Goal: Information Seeking & Learning: Check status

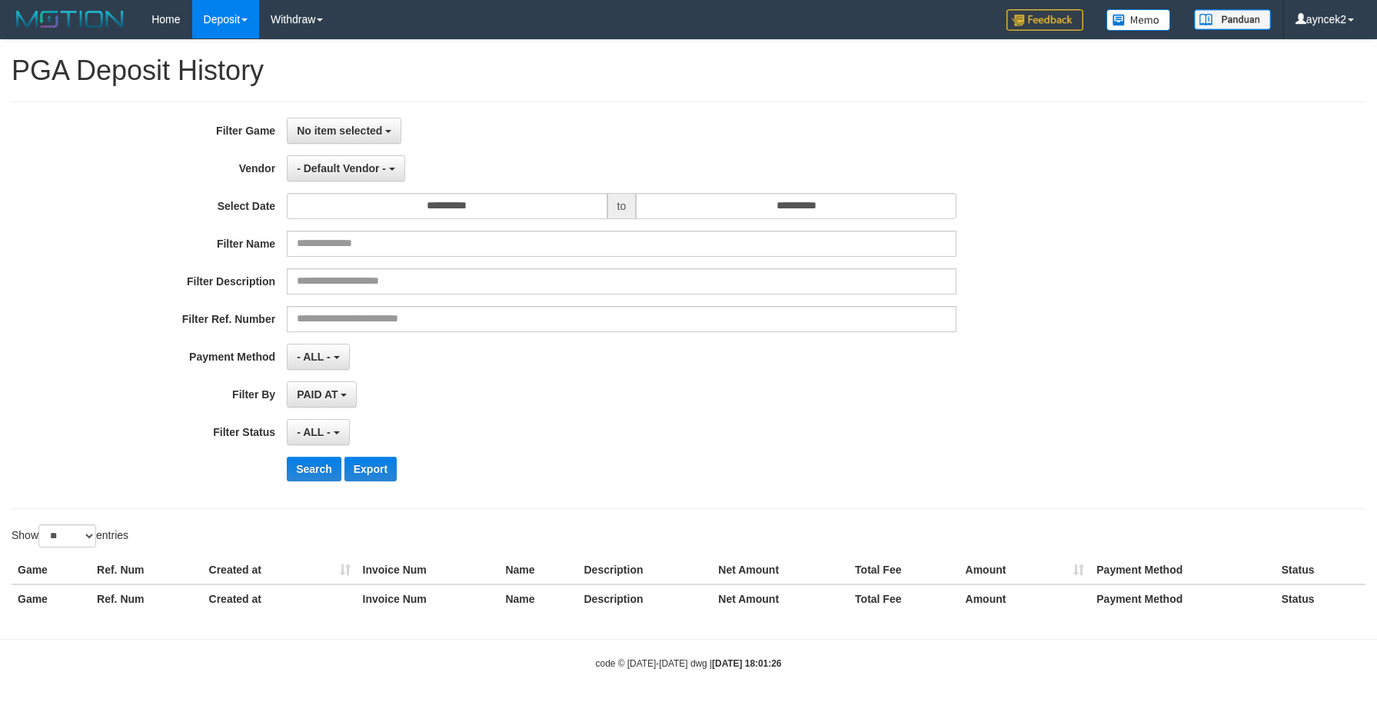
select select
select select "**"
click at [351, 132] on span "No item selected" at bounding box center [339, 131] width 85 height 12
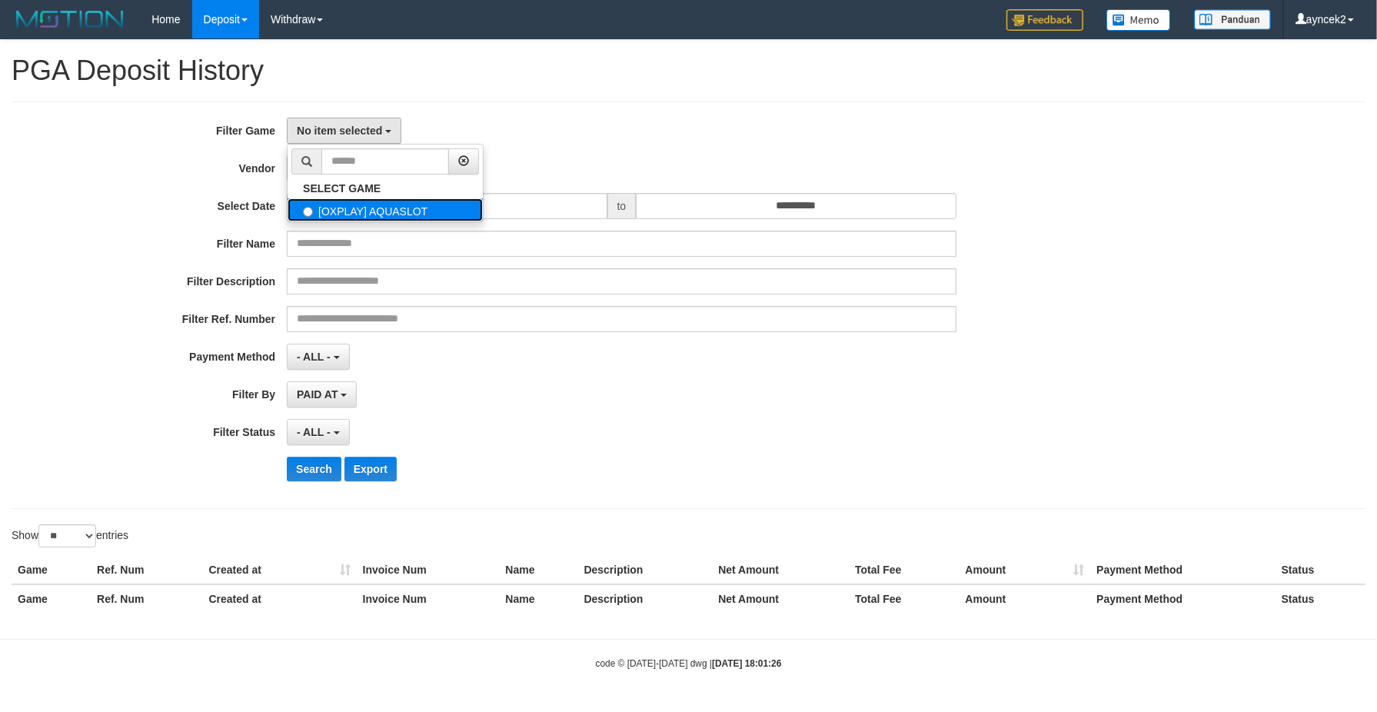
click at [365, 208] on label "[OXPLAY] AQUASLOT" at bounding box center [385, 209] width 195 height 23
select select "***"
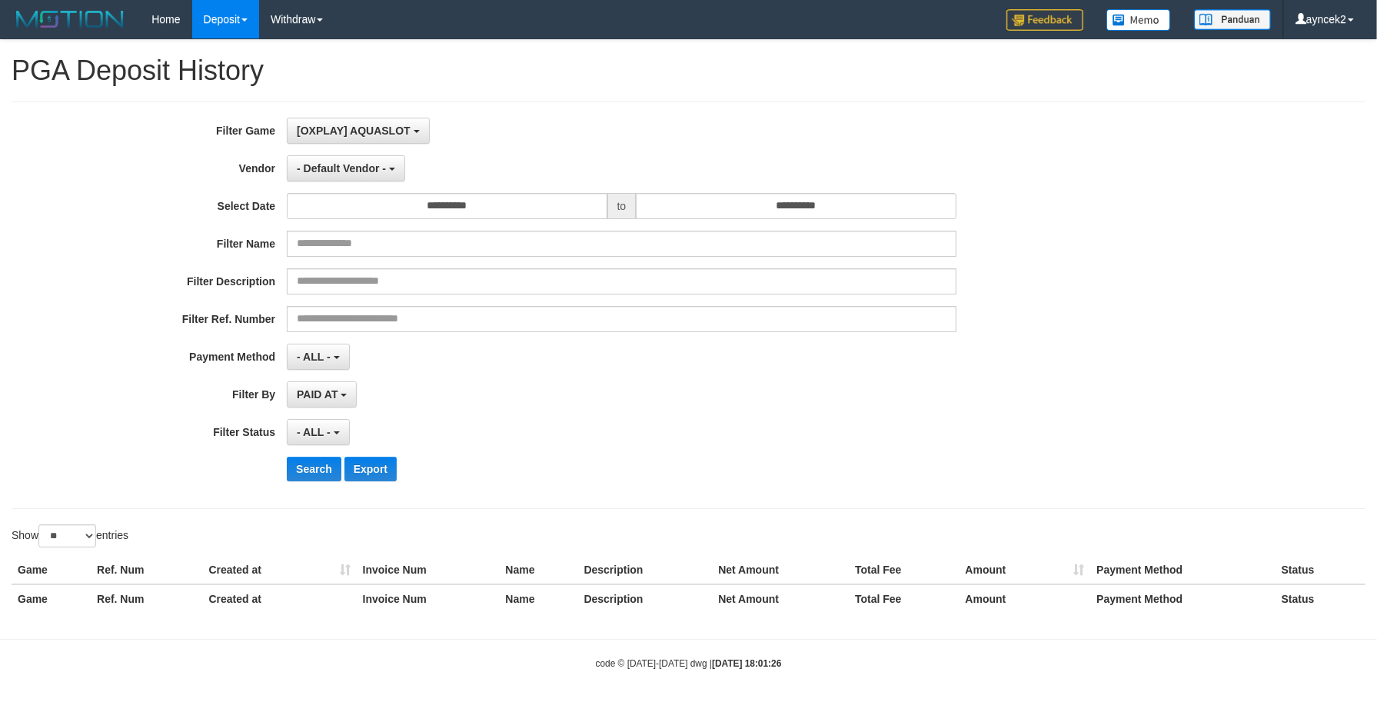
scroll to position [13, 0]
click at [327, 168] on span "- Default Vendor -" at bounding box center [341, 168] width 89 height 12
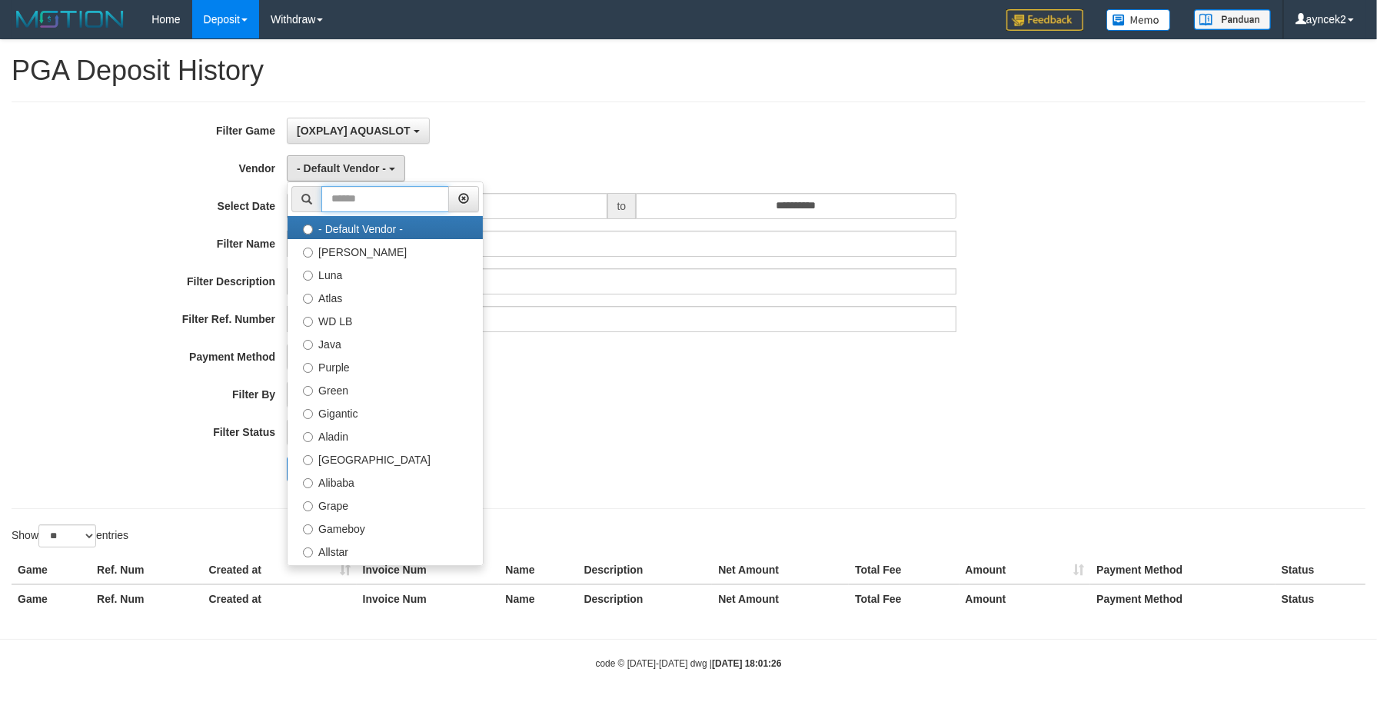
click at [338, 198] on input "text" at bounding box center [385, 199] width 128 height 26
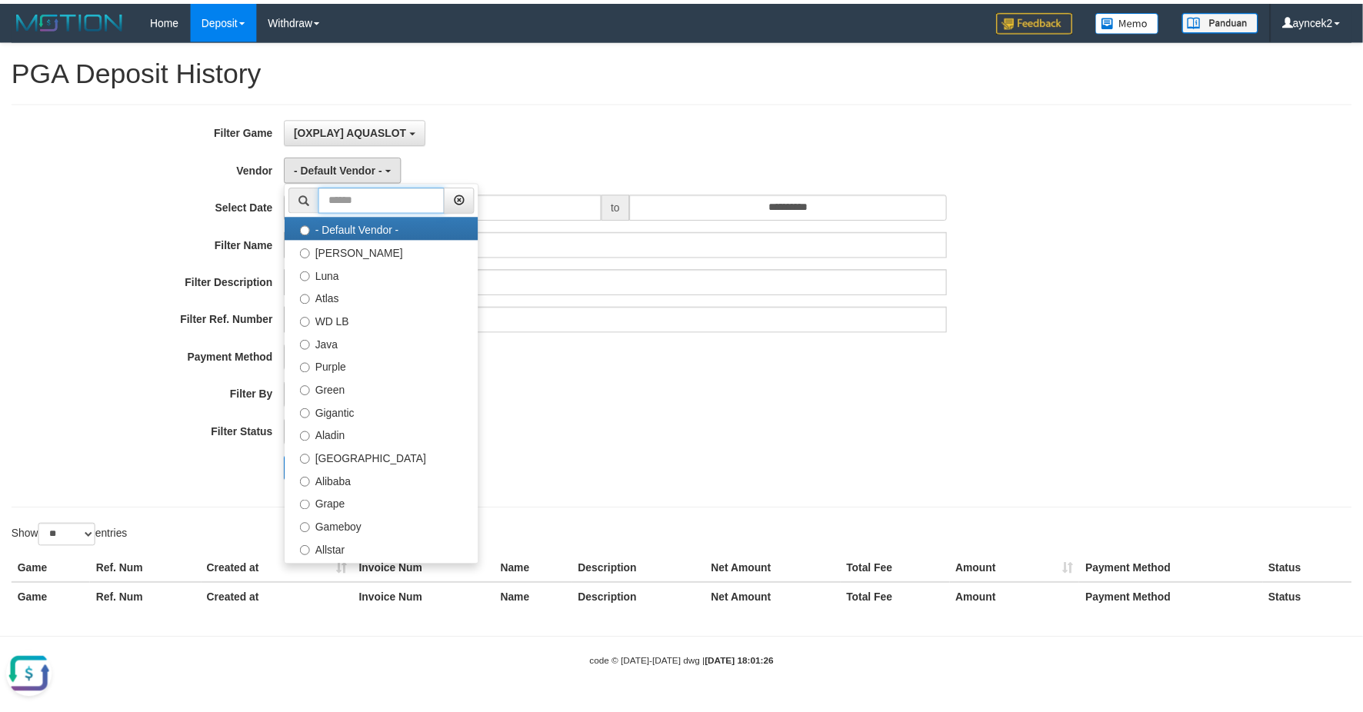
scroll to position [0, 0]
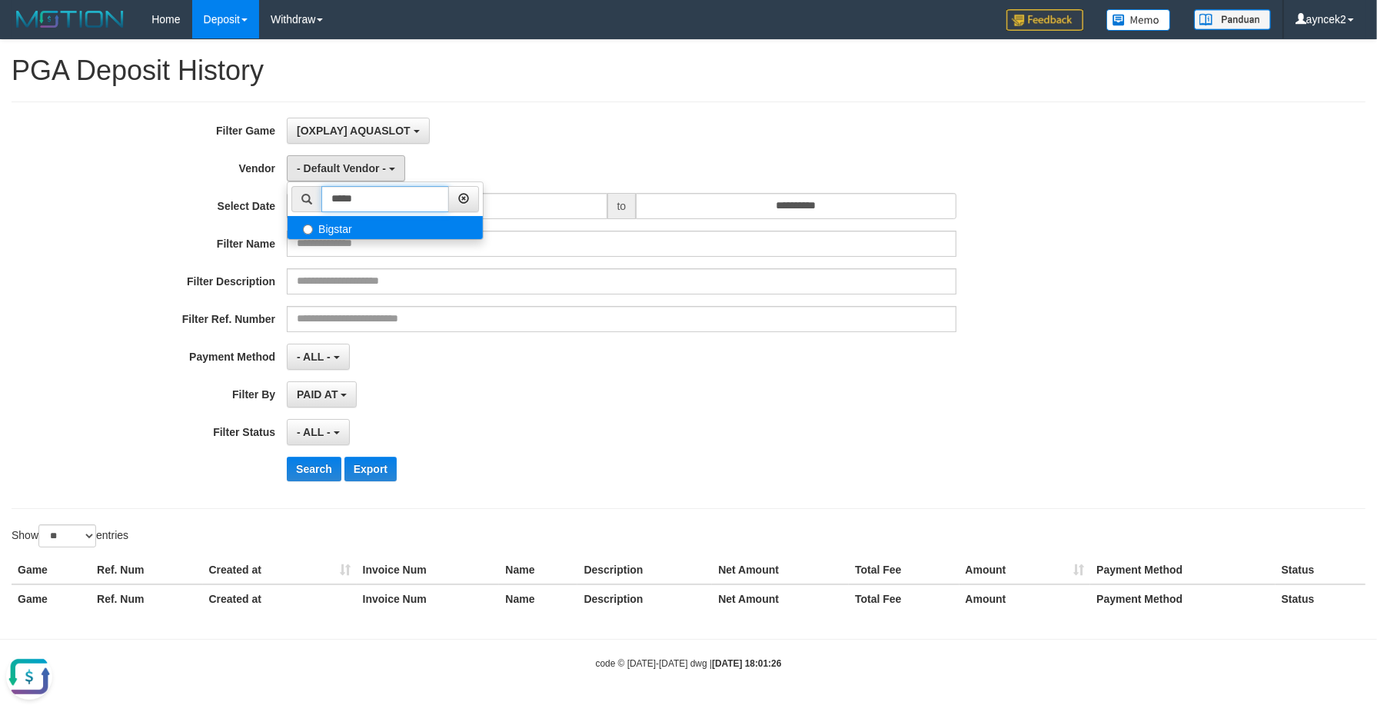
type input "*****"
click at [348, 229] on label "Bigstar" at bounding box center [385, 227] width 195 height 23
select select "**********"
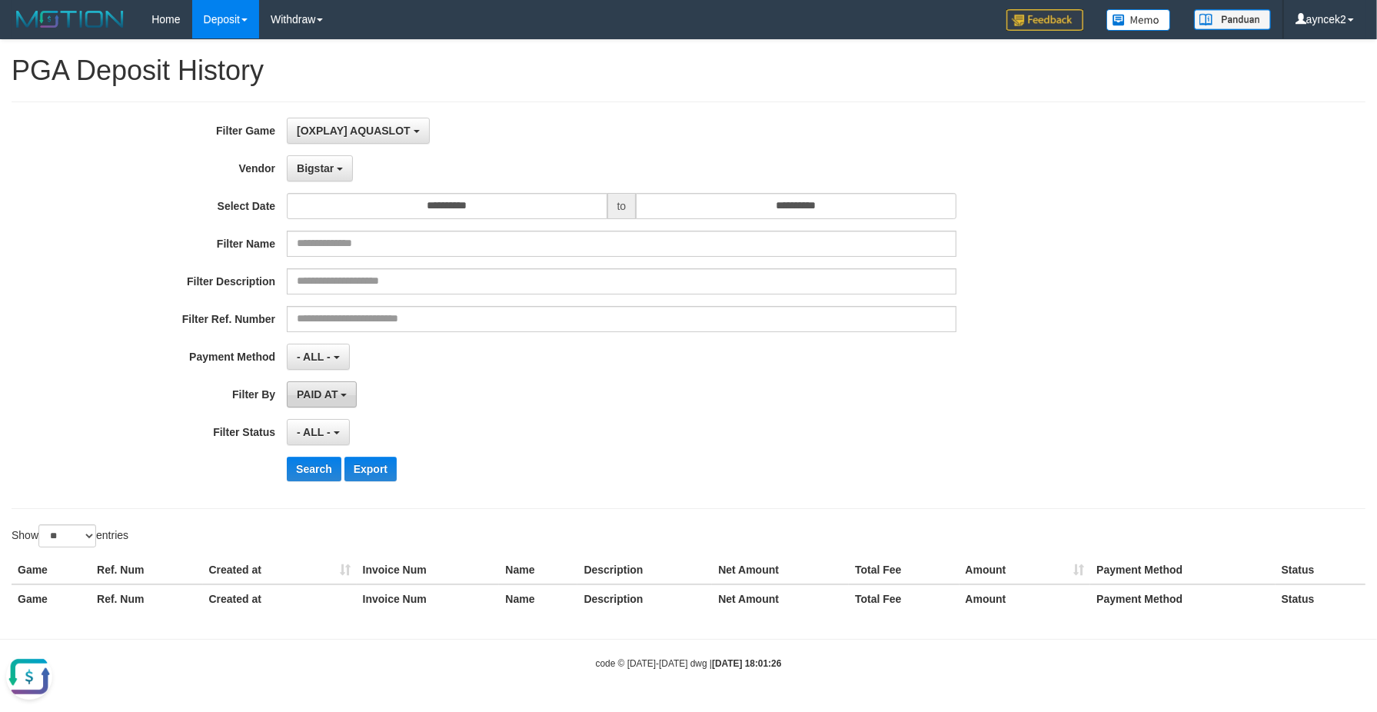
click at [329, 387] on button "PAID AT" at bounding box center [322, 394] width 70 height 26
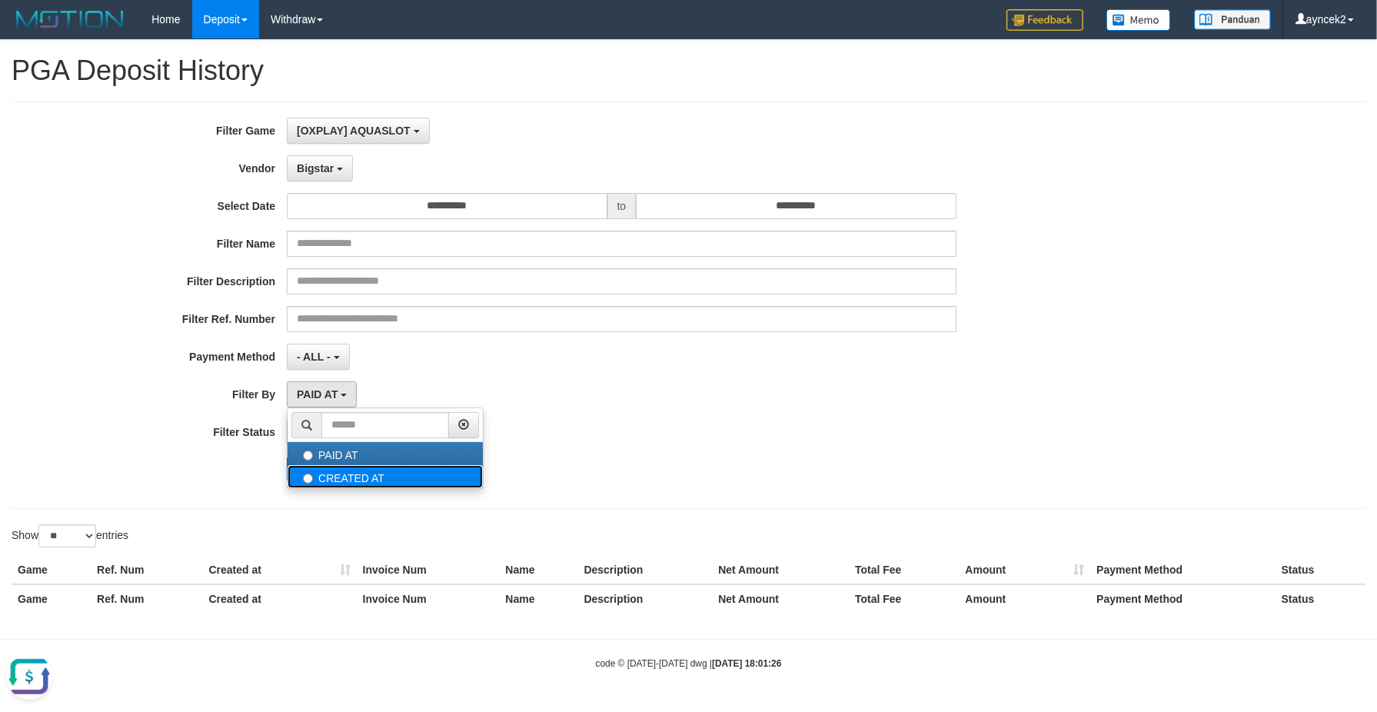
click at [335, 471] on label "CREATED AT" at bounding box center [385, 476] width 195 height 23
select select "*"
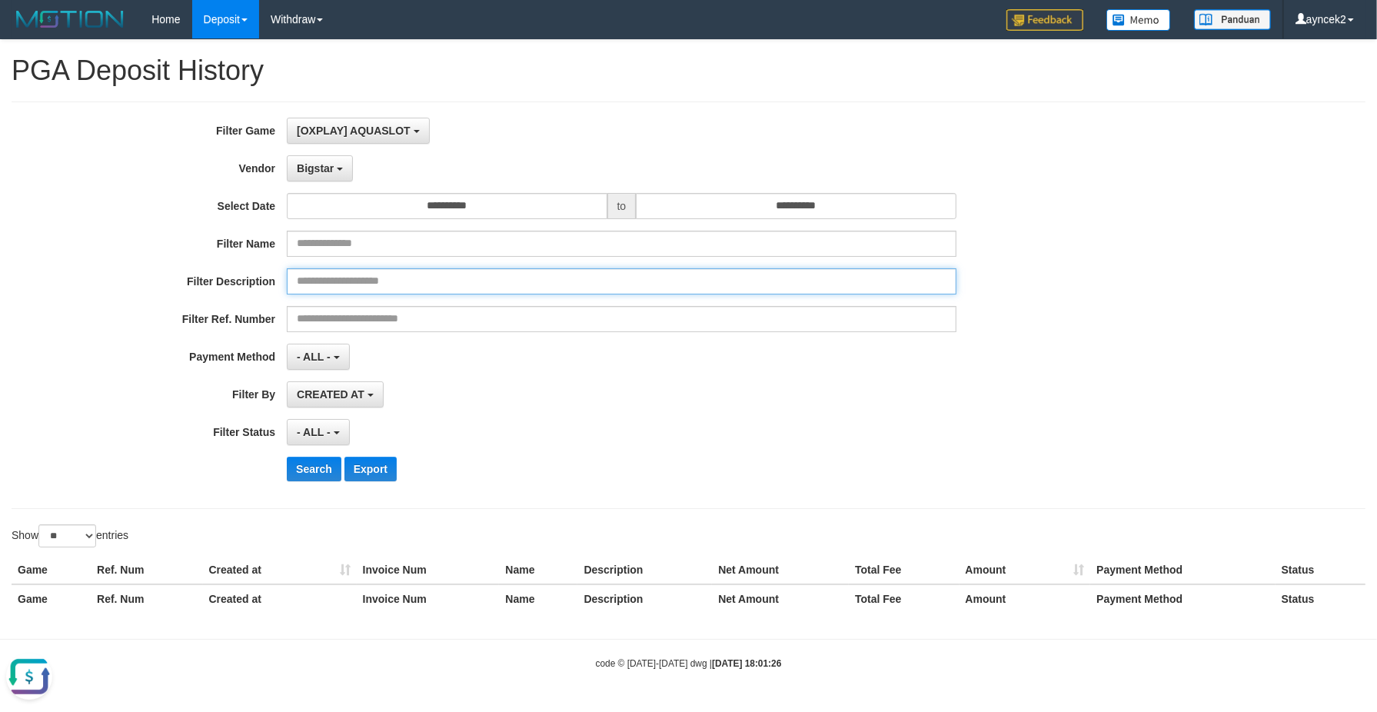
click at [328, 286] on input "text" at bounding box center [622, 281] width 670 height 26
paste input "**********"
type input "**********"
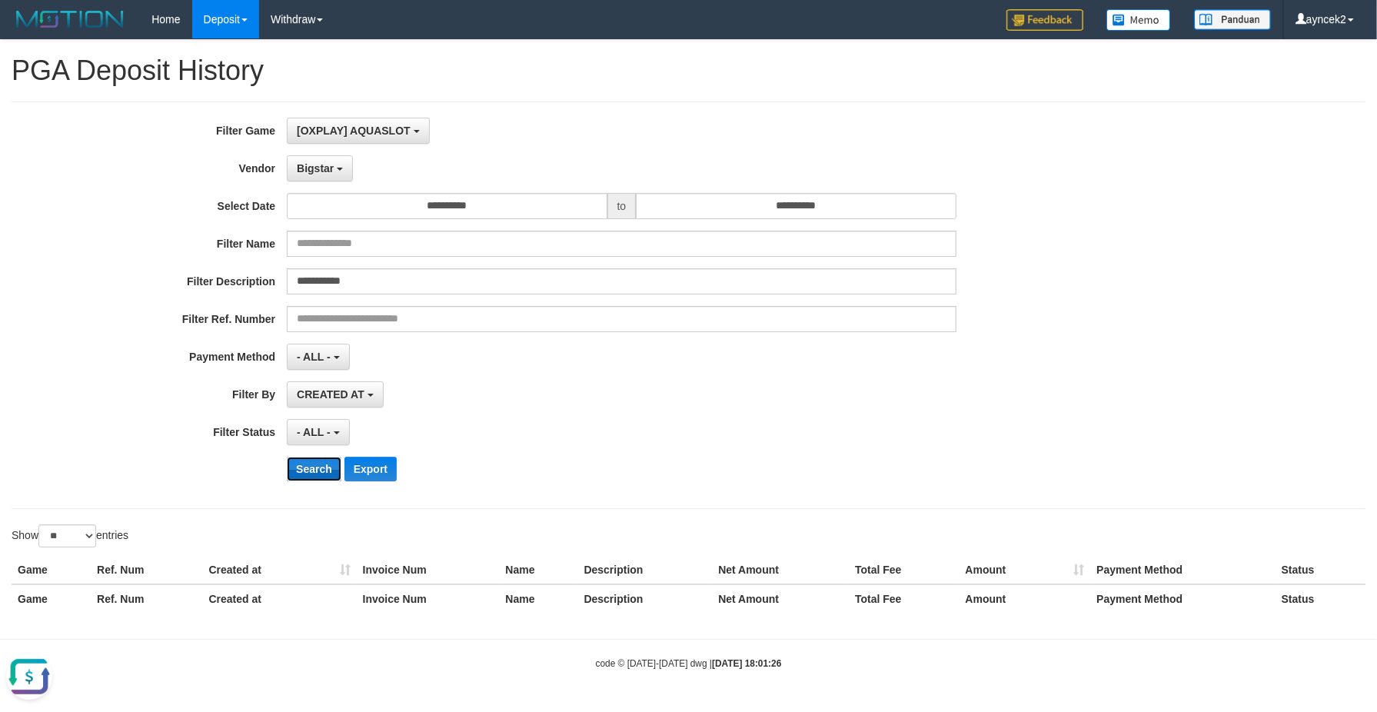
click at [321, 470] on button "Search" at bounding box center [314, 469] width 55 height 25
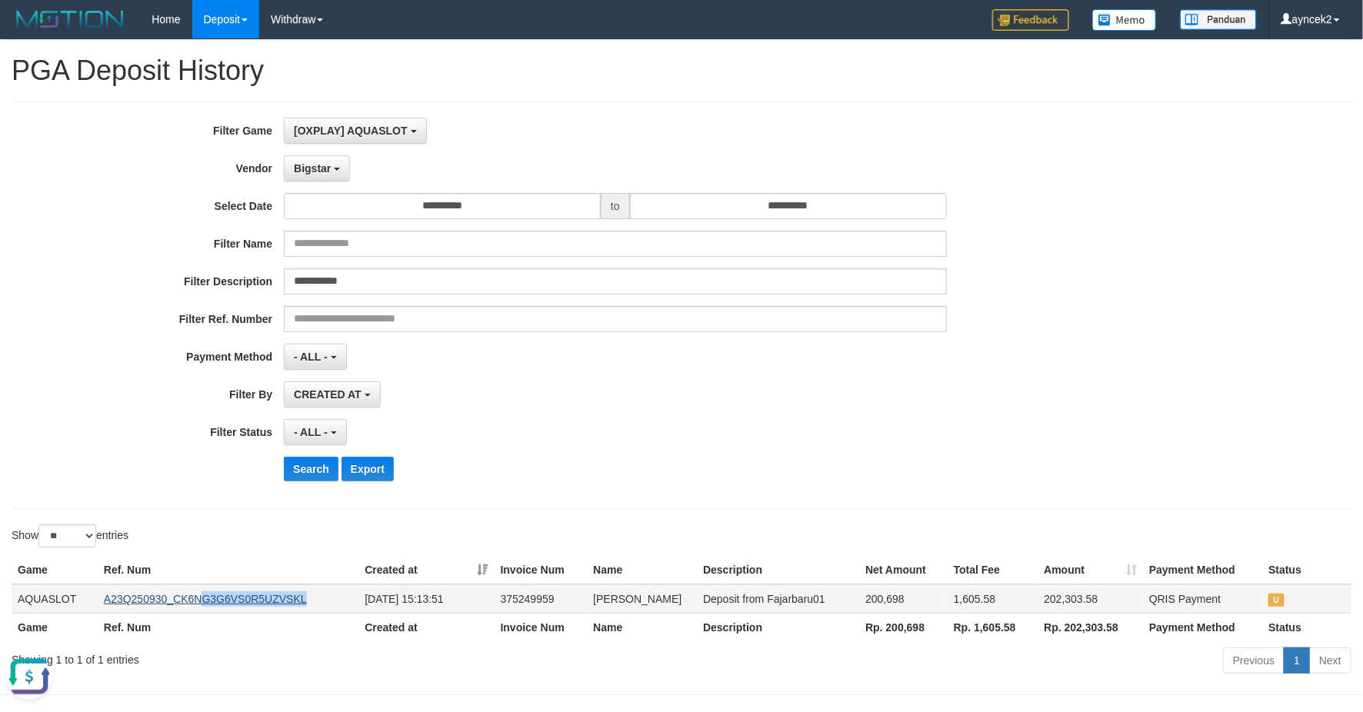
copy link "G3G6VS0R5UZVSKL"
copy link "A23Q250930_CK6NG3G6VS0R5UZVSKL"
copy tr "A23Q250930_CK6NG3G6VS0R5UZVSKL"
drag, startPoint x: 321, startPoint y: 590, endPoint x: 82, endPoint y: 600, distance: 239.4
click at [82, 600] on tr "AQUASLOT A23Q250930_CK6NG3G6VS0R5UZVSKL [DATE] 15:13:51 375249959 Fajar Kurniaw…" at bounding box center [682, 599] width 1340 height 29
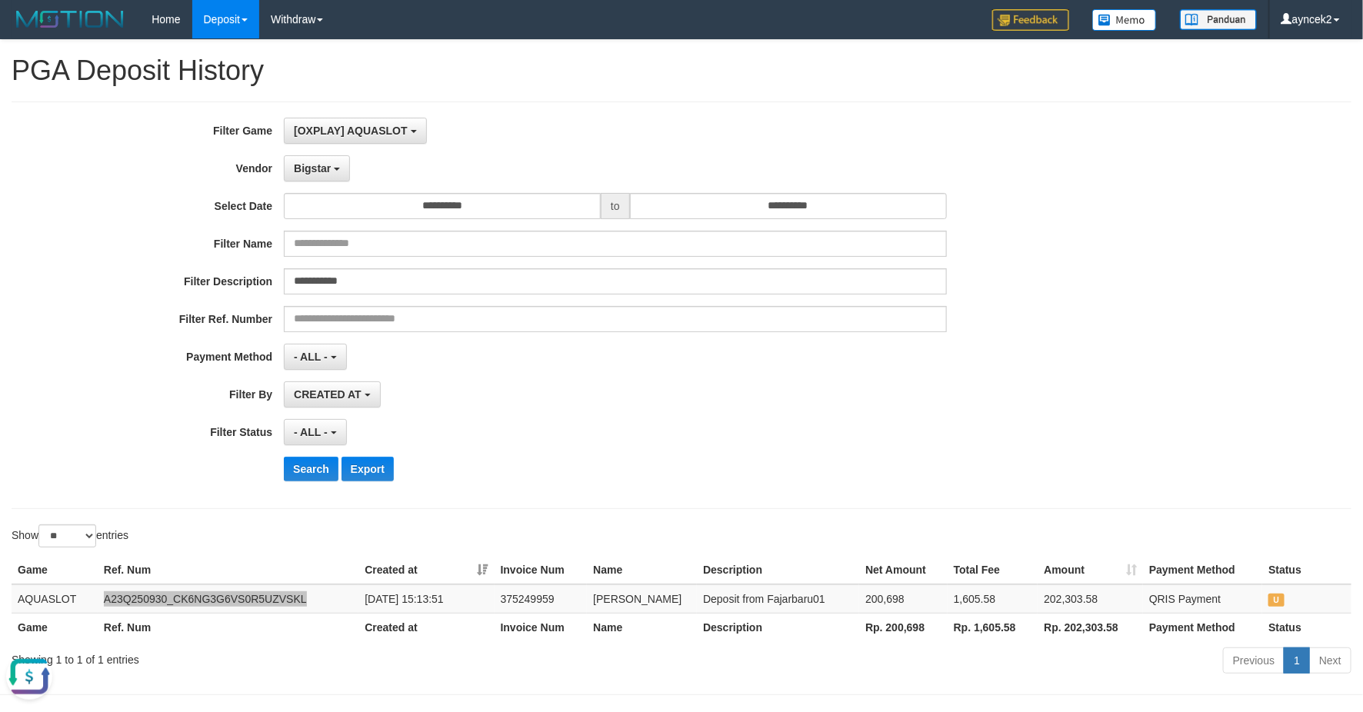
drag, startPoint x: 25, startPoint y: 689, endPoint x: 25, endPoint y: 1337, distance: 648.3
click at [25, 689] on button "Open LiveChat chat widget" at bounding box center [29, 676] width 46 height 46
click at [598, 469] on div "Search Export" at bounding box center [710, 469] width 852 height 25
click at [789, 601] on td "Deposit from Fajarbaru01" at bounding box center [778, 599] width 162 height 29
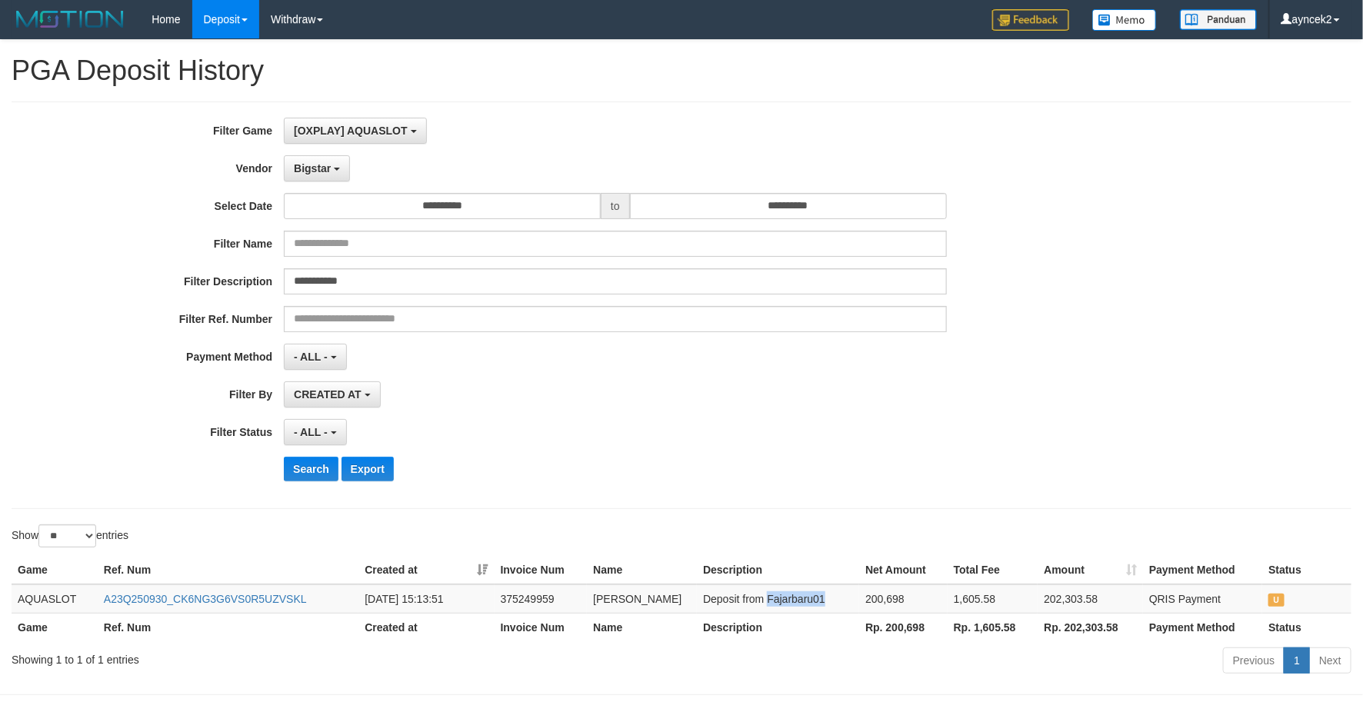
copy td "Fajarbaru01"
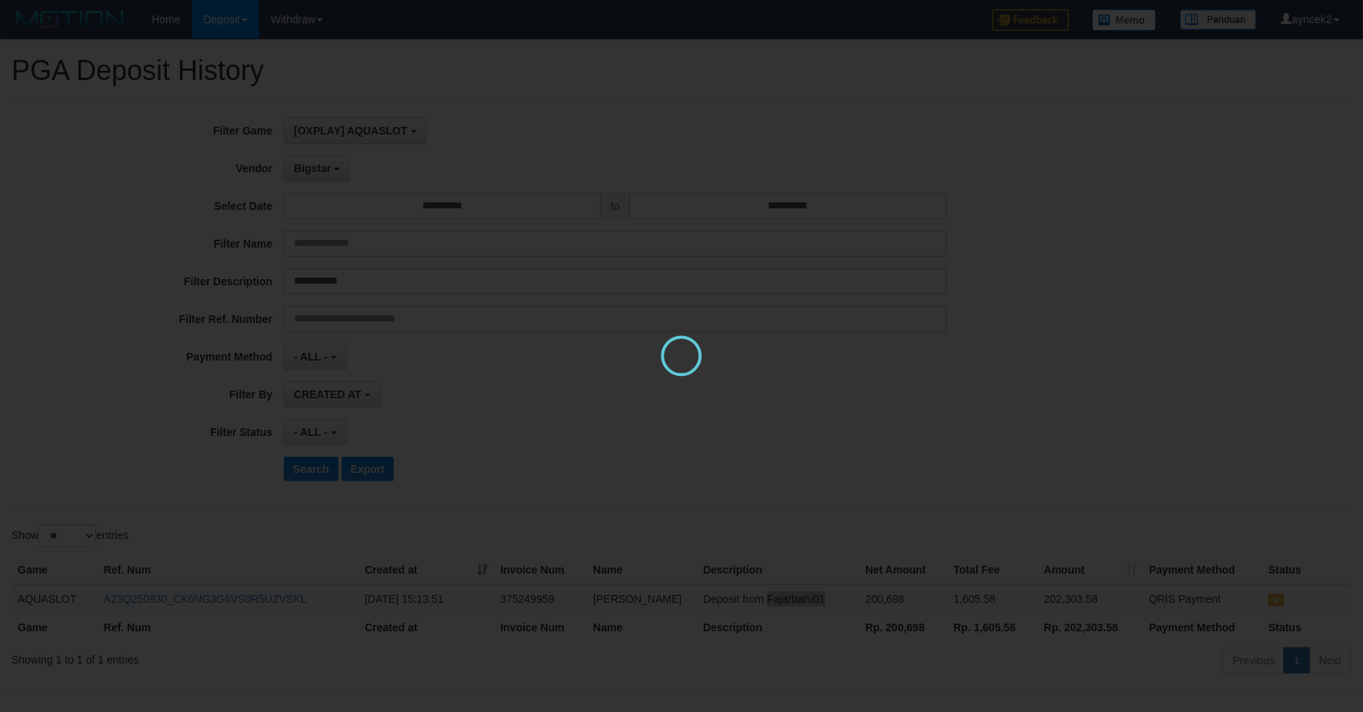
copy td "Fajarbaru01"
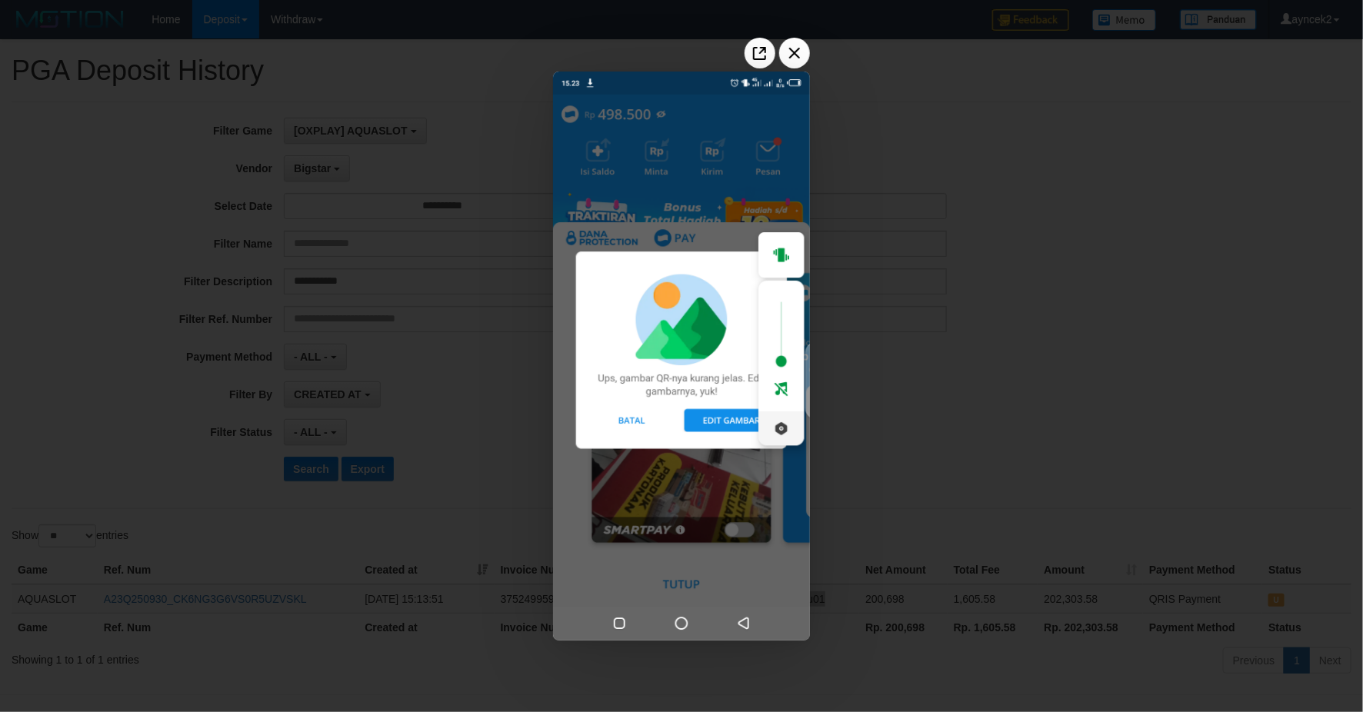
click at [371, 388] on div at bounding box center [681, 356] width 1363 height 712
